Goal: Use online tool/utility: Utilize a website feature to perform a specific function

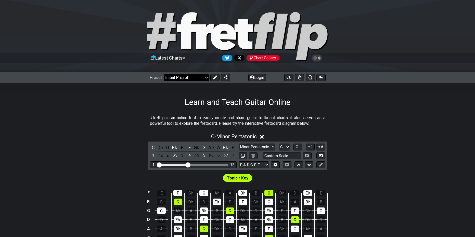
click at [204, 79] on select "Welcome to #fretflip! Initial Preset Custom Preset Minor Pentatonic Major Penta…" at bounding box center [186, 77] width 45 height 7
select select "/welcome"
click at [164, 74] on select "Welcome to #fretflip! Initial Preset Custom Preset Minor Pentatonic Major Penta…" at bounding box center [186, 77] width 45 height 7
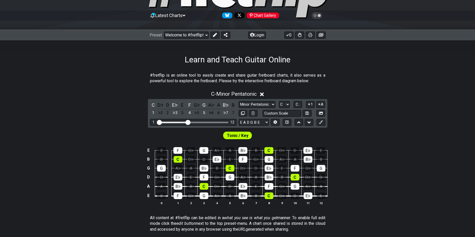
scroll to position [25, 0]
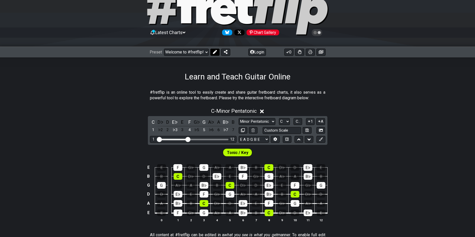
click at [214, 52] on icon at bounding box center [214, 52] width 4 height 4
click at [211, 89] on div "#fretflip is an online tool to easily create and share guitar fretboard charts,…" at bounding box center [237, 97] width 182 height 18
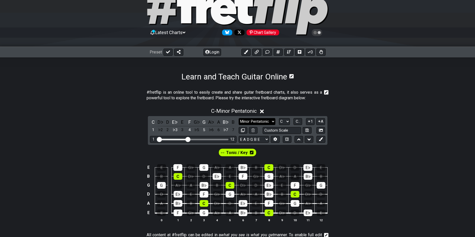
click at [267, 121] on select "Minor Pentatonic Click to edit Minor Pentatonic Major Pentatonic Minor Blues Ma…" at bounding box center [256, 121] width 37 height 7
select select "Major"
click at [238, 118] on select "Minor Pentatonic Click to edit Minor Pentatonic Major Pentatonic Minor Blues Ma…" at bounding box center [256, 121] width 37 height 7
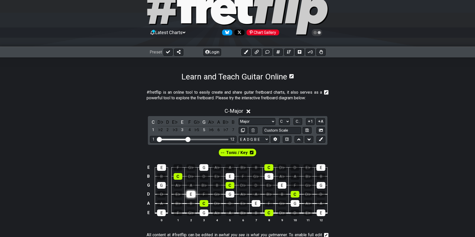
click at [192, 196] on div "E" at bounding box center [190, 194] width 9 height 7
drag, startPoint x: 247, startPoint y: 158, endPoint x: 249, endPoint y: 155, distance: 4.0
click at [246, 158] on div "Tonic / Key" at bounding box center [237, 152] width 40 height 10
click at [251, 155] on icon at bounding box center [252, 152] width 4 height 7
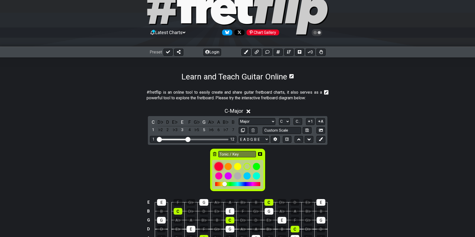
click at [221, 165] on div at bounding box center [218, 166] width 9 height 9
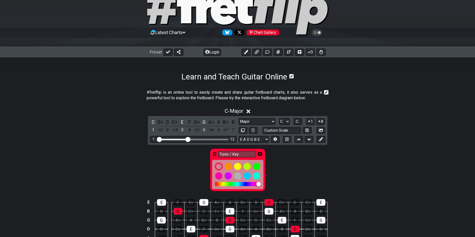
click at [197, 181] on div "Tonic / Key" at bounding box center [237, 169] width 475 height 48
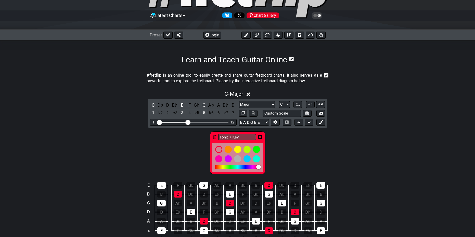
scroll to position [51, 0]
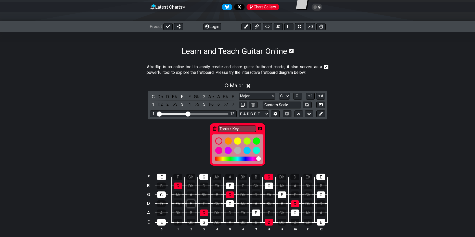
click at [193, 203] on div "E" at bounding box center [190, 203] width 9 height 7
click at [194, 203] on div "E" at bounding box center [190, 203] width 9 height 7
click at [201, 152] on div "Tonic / Key" at bounding box center [237, 143] width 475 height 48
drag, startPoint x: 175, startPoint y: 152, endPoint x: 232, endPoint y: 134, distance: 59.1
click at [177, 152] on div "Tonic / Key" at bounding box center [237, 143] width 475 height 48
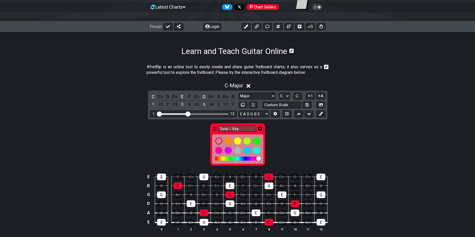
click at [261, 129] on icon at bounding box center [260, 129] width 4 height 4
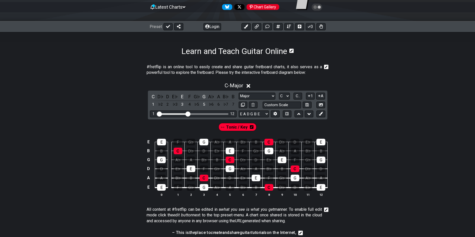
click at [251, 128] on icon at bounding box center [252, 127] width 4 height 4
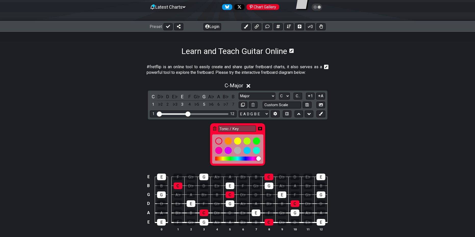
click at [261, 129] on icon at bounding box center [260, 129] width 4 height 4
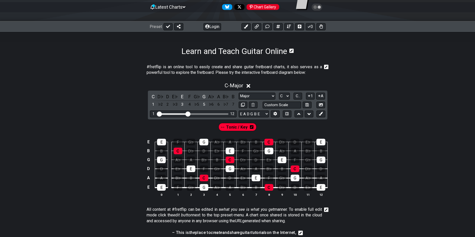
click at [230, 126] on span "Tonic / Key" at bounding box center [236, 127] width 21 height 7
click at [233, 129] on span "Tonic / Key" at bounding box center [236, 127] width 20 height 7
click at [234, 128] on span "Tonic / Key" at bounding box center [236, 127] width 21 height 7
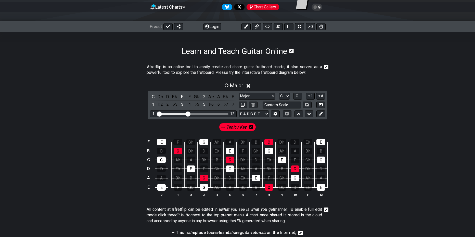
click at [234, 128] on span "Tonic / Key" at bounding box center [236, 127] width 20 height 7
click at [234, 128] on span "Tonic / Key" at bounding box center [236, 127] width 21 height 7
click at [234, 128] on span "Tonic / Key" at bounding box center [236, 127] width 20 height 7
click at [234, 128] on span "Tonic / Key" at bounding box center [236, 127] width 21 height 7
click at [234, 128] on span "Tonic / Key" at bounding box center [236, 127] width 20 height 7
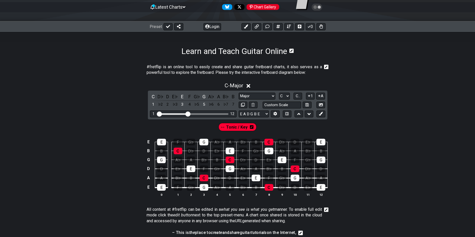
click at [327, 210] on icon at bounding box center [326, 210] width 5 height 5
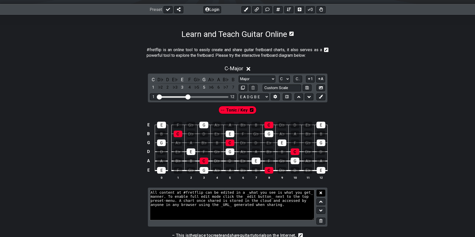
scroll to position [76, 0]
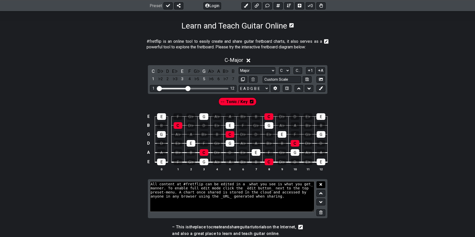
click at [320, 185] on icon at bounding box center [320, 184] width 3 height 3
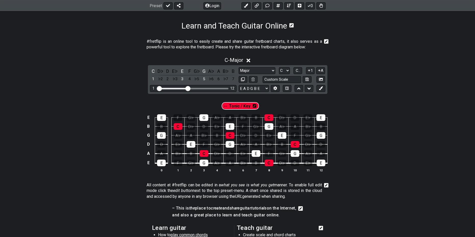
drag, startPoint x: 252, startPoint y: 103, endPoint x: 254, endPoint y: 108, distance: 6.3
click at [254, 108] on section "Tonic / Key E E F G♭ G A♭ A B♭ B C D♭ D E♭ E B B C D♭ D E♭ E F G♭ G A♭ A B♭ B G…" at bounding box center [237, 136] width 475 height 85
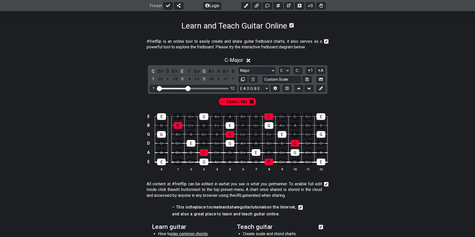
drag, startPoint x: 253, startPoint y: 102, endPoint x: 272, endPoint y: 101, distance: 18.9
click at [272, 101] on div "Tonic / Key" at bounding box center [237, 100] width 475 height 13
click at [257, 116] on div "B" at bounding box center [255, 116] width 9 height 7
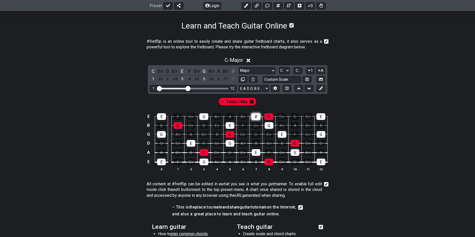
click at [257, 116] on div "B" at bounding box center [255, 116] width 9 height 7
click at [184, 71] on div "E" at bounding box center [182, 71] width 7 height 7
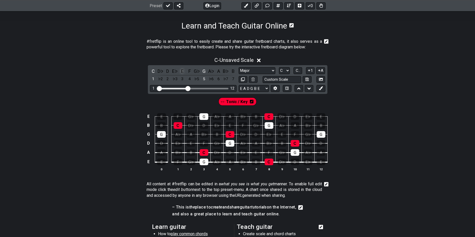
click at [184, 71] on div "E" at bounding box center [182, 71] width 7 height 7
click at [182, 78] on div "3" at bounding box center [182, 79] width 7 height 7
drag, startPoint x: 182, startPoint y: 78, endPoint x: 158, endPoint y: 111, distance: 40.6
click at [158, 111] on td "E" at bounding box center [161, 112] width 13 height 9
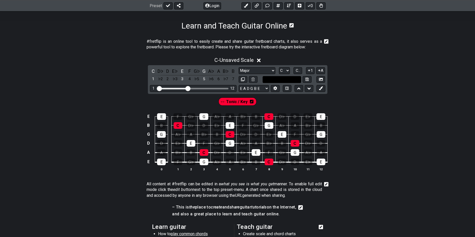
click at [285, 79] on input "text" at bounding box center [281, 79] width 39 height 7
type input "Custom Scale"
click at [338, 101] on div "Tonic / Key" at bounding box center [237, 100] width 475 height 13
click at [320, 88] on icon at bounding box center [321, 88] width 4 height 4
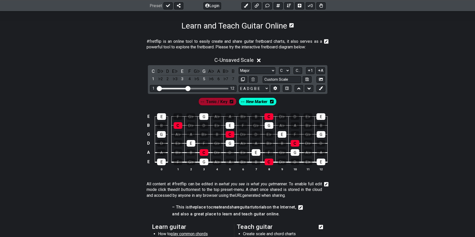
click at [258, 101] on span "New Marker" at bounding box center [256, 101] width 21 height 7
click at [258, 101] on span "New Marker" at bounding box center [257, 101] width 24 height 7
click at [229, 126] on div "E" at bounding box center [229, 125] width 9 height 7
click at [189, 143] on div "E" at bounding box center [190, 143] width 9 height 7
click at [254, 152] on div "E" at bounding box center [255, 152] width 9 height 7
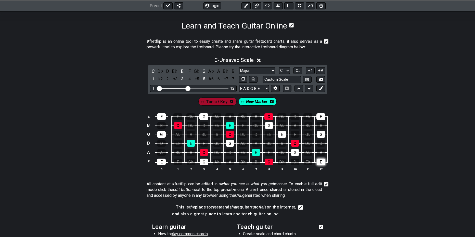
click at [319, 162] on div "E" at bounding box center [320, 162] width 9 height 7
click at [320, 119] on div "E" at bounding box center [320, 116] width 9 height 7
click at [160, 117] on div "E" at bounding box center [161, 116] width 9 height 7
click at [159, 161] on div "E" at bounding box center [161, 162] width 9 height 7
click at [188, 102] on div "Tonic / Key New Marker" at bounding box center [237, 100] width 475 height 13
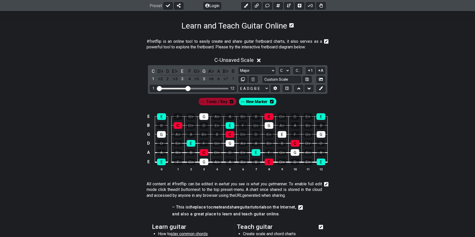
click at [272, 103] on icon at bounding box center [272, 102] width 4 height 4
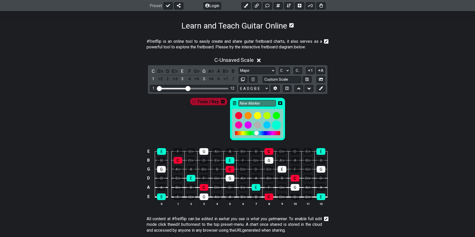
click at [279, 127] on div at bounding box center [276, 125] width 9 height 9
click at [305, 121] on div "Tonic / Key New Marker" at bounding box center [237, 118] width 475 height 48
click at [321, 89] on icon at bounding box center [321, 88] width 4 height 4
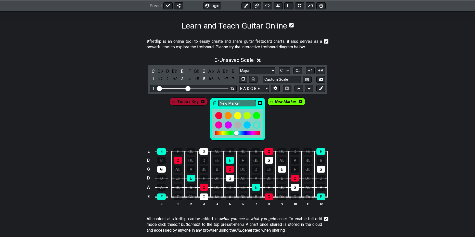
click at [299, 104] on icon at bounding box center [301, 101] width 4 height 7
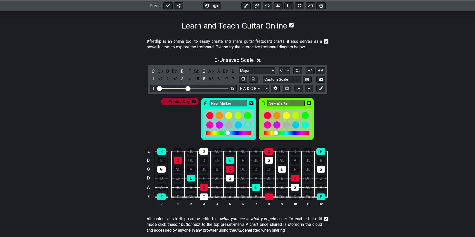
click at [309, 103] on icon at bounding box center [309, 103] width 4 height 4
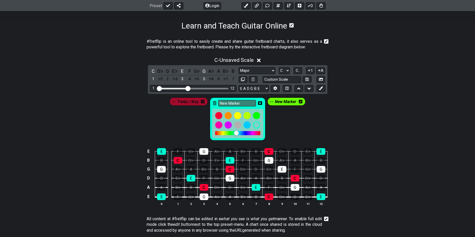
click at [260, 104] on icon at bounding box center [260, 103] width 4 height 4
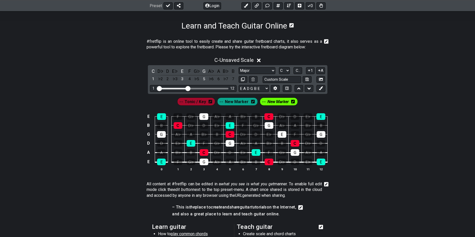
click at [287, 101] on span "New Marker" at bounding box center [277, 101] width 21 height 7
click at [269, 124] on div "G" at bounding box center [268, 125] width 9 height 7
click at [269, 127] on div "G" at bounding box center [268, 125] width 9 height 7
click at [293, 104] on icon at bounding box center [294, 101] width 4 height 7
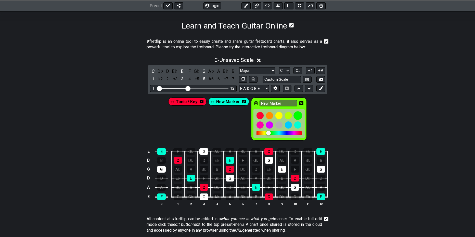
click at [294, 115] on div at bounding box center [279, 121] width 47 height 19
click at [274, 115] on div at bounding box center [278, 115] width 9 height 9
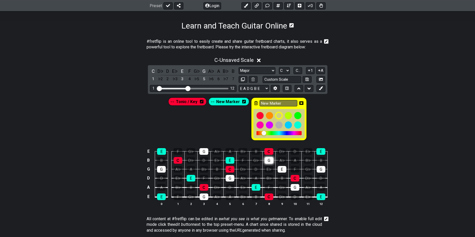
click at [268, 160] on div "G" at bounding box center [268, 160] width 9 height 7
click at [269, 160] on div "G" at bounding box center [268, 160] width 9 height 7
drag, startPoint x: 331, startPoint y: 116, endPoint x: 329, endPoint y: 105, distance: 11.4
click at [330, 116] on div "Tonic / Key New Marker New Marker" at bounding box center [237, 118] width 475 height 48
click at [301, 102] on icon at bounding box center [301, 103] width 4 height 4
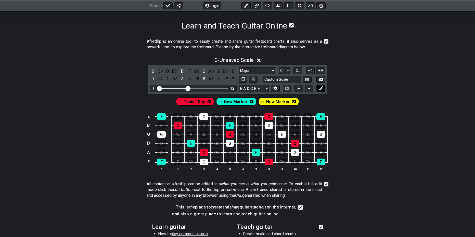
click at [323, 90] on button at bounding box center [320, 88] width 9 height 7
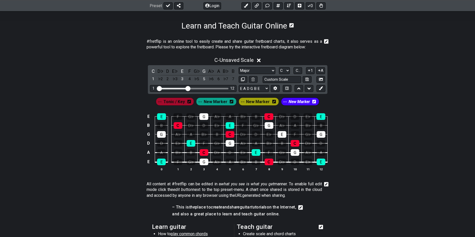
click at [263, 102] on span "New Marker" at bounding box center [258, 101] width 24 height 7
click at [272, 124] on div "G" at bounding box center [268, 125] width 9 height 7
click at [296, 151] on div "G" at bounding box center [294, 152] width 9 height 7
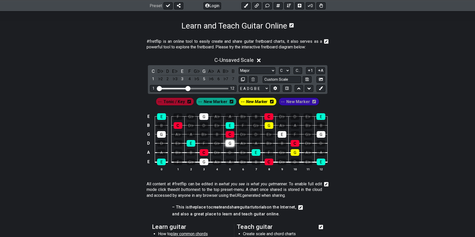
click at [232, 144] on div "G" at bounding box center [229, 143] width 9 height 7
click at [206, 117] on div "G" at bounding box center [203, 116] width 9 height 7
click at [164, 136] on div "G" at bounding box center [161, 134] width 9 height 7
click at [317, 134] on div "G" at bounding box center [320, 134] width 9 height 7
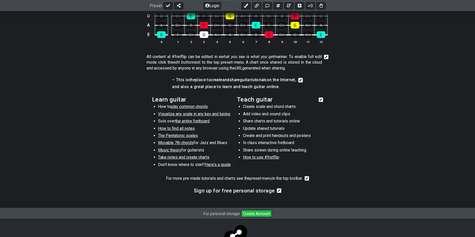
scroll to position [221, 0]
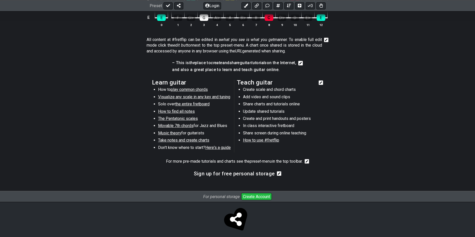
click at [236, 219] on icon at bounding box center [236, 219] width 12 height 13
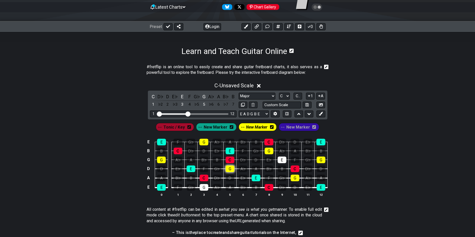
scroll to position [25, 0]
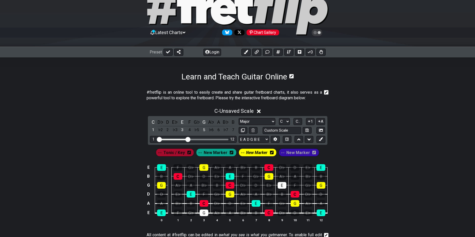
click at [259, 34] on div "Chart Gallery" at bounding box center [262, 33] width 33 height 6
